Goal: Task Accomplishment & Management: Manage account settings

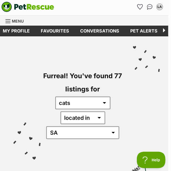
scroll to position [0, 3]
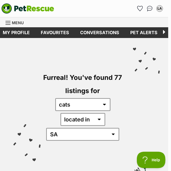
click at [139, 7] on icon "Favourites" at bounding box center [139, 8] width 5 height 5
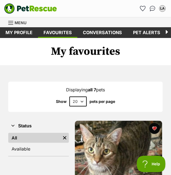
click at [100, 35] on link "Conversations" at bounding box center [102, 32] width 50 height 11
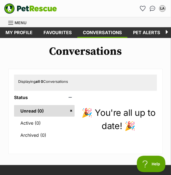
click at [17, 31] on link "My profile" at bounding box center [19, 32] width 38 height 11
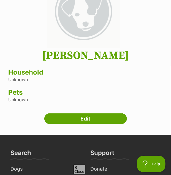
click at [15, 71] on h3 "Household" at bounding box center [85, 73] width 155 height 8
click at [67, 116] on link "Edit" at bounding box center [85, 119] width 83 height 11
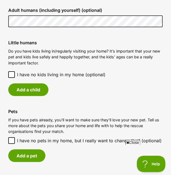
scroll to position [456, 0]
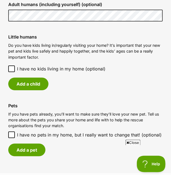
click at [42, 67] on span "I have no kids living in my home (optional)" at bounding box center [61, 69] width 88 height 7
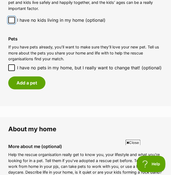
scroll to position [505, 0]
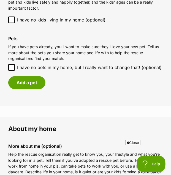
click at [55, 65] on span "I have no pets in my home, but I really want to change that! (optional)" at bounding box center [89, 67] width 145 height 7
click at [15, 65] on input "I have no pets in my home, but I really want to change that! (optional)" at bounding box center [11, 67] width 7 height 7
checkbox input "true"
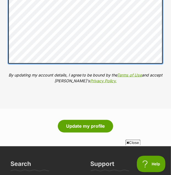
scroll to position [687, 0]
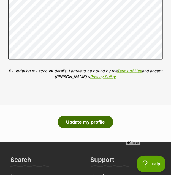
click at [96, 123] on button "Update my profile" at bounding box center [85, 122] width 55 height 13
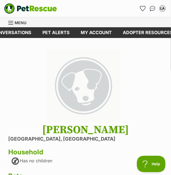
scroll to position [0, 119]
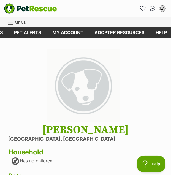
click at [131, 31] on link "Adopter resources" at bounding box center [119, 32] width 61 height 11
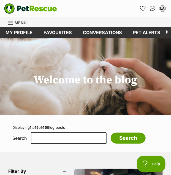
click at [141, 4] on link "Favourites" at bounding box center [142, 8] width 9 height 9
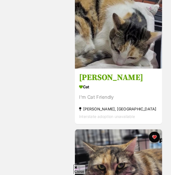
scroll to position [989, 0]
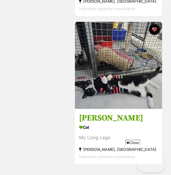
click at [109, 36] on img at bounding box center [118, 65] width 87 height 87
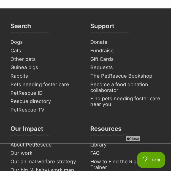
click at [16, 47] on link "Cats" at bounding box center [45, 51] width 75 height 9
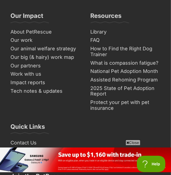
scroll to position [3482, 0]
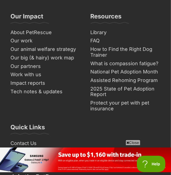
click at [97, 45] on link "FAQ" at bounding box center [125, 41] width 75 height 9
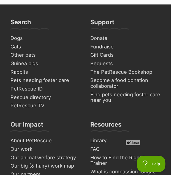
scroll to position [873, 0]
click at [132, 139] on link "Library" at bounding box center [125, 141] width 75 height 9
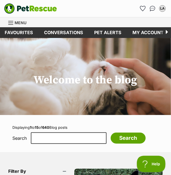
scroll to position [0, 119]
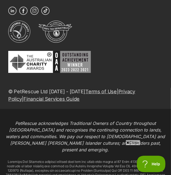
click at [65, 120] on p "PetRescue acknowledges Traditional Owners of Country throughout [GEOGRAPHIC_DAT…" at bounding box center [85, 136] width 163 height 33
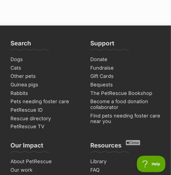
scroll to position [3218, 0]
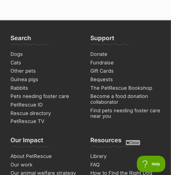
click at [98, 161] on link "FAQ" at bounding box center [125, 165] width 75 height 9
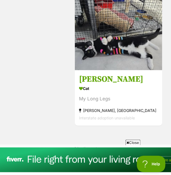
scroll to position [1028, 0]
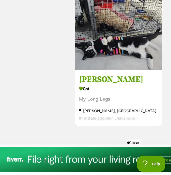
click at [105, 44] on img at bounding box center [118, 26] width 87 height 87
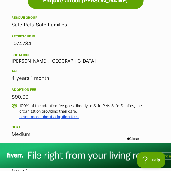
scroll to position [440, 0]
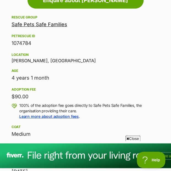
click at [31, 26] on link "Safe Pets Safe Families" at bounding box center [40, 24] width 56 height 6
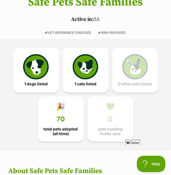
scroll to position [109, 0]
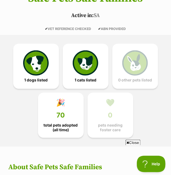
click at [129, 137] on div "1 dogs listed 1 cats listed 0 other pets listed 🎉 70 total pets adopted (all ti…" at bounding box center [85, 91] width 171 height 112
click at [132, 144] on span "Close" at bounding box center [133, 143] width 15 height 6
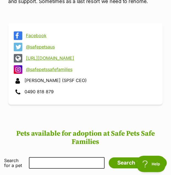
scroll to position [334, 0]
click at [65, 58] on link "https://www.safepetssafefamilies.org.au" at bounding box center [90, 58] width 129 height 5
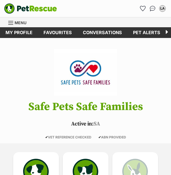
click at [38, 10] on img "PetRescue" at bounding box center [30, 8] width 53 height 10
